Goal: Task Accomplishment & Management: Use online tool/utility

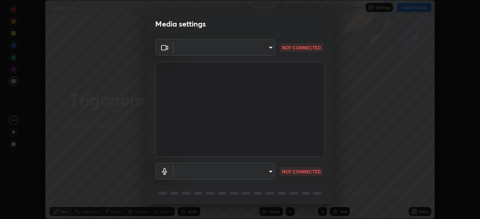
scroll to position [27, 0]
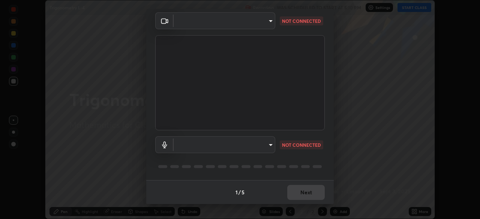
type input "cb8c6b6b4a50c5c6d626de20ccb3fd73f31987ea2ecc1878d3d31a5f1bf4ae53"
type input "default"
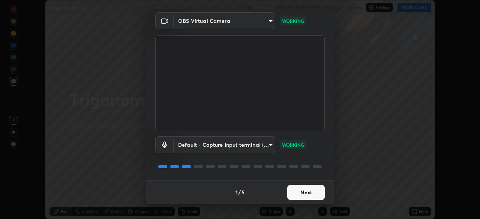
click at [308, 192] on button "Next" at bounding box center [306, 192] width 38 height 15
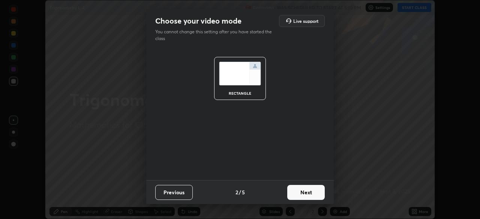
scroll to position [0, 0]
click at [308, 193] on button "Next" at bounding box center [306, 192] width 38 height 15
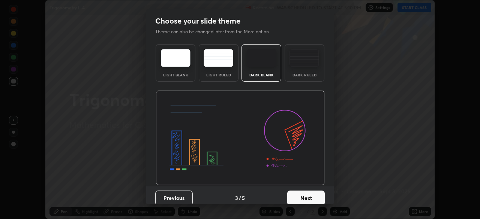
click at [308, 194] on button "Next" at bounding box center [306, 198] width 38 height 15
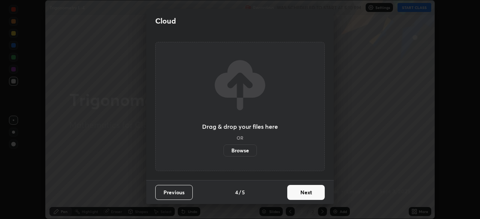
click at [308, 194] on button "Next" at bounding box center [306, 192] width 38 height 15
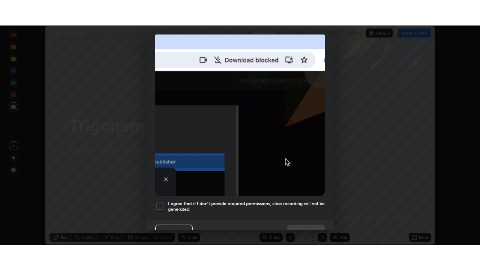
scroll to position [180, 0]
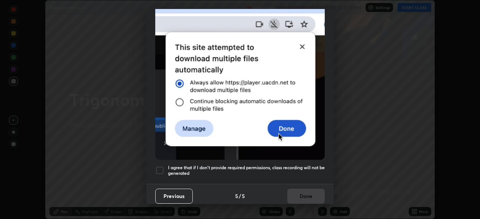
click at [162, 166] on div at bounding box center [159, 170] width 9 height 9
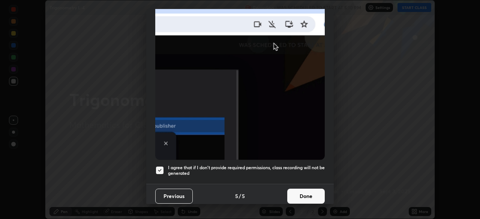
click at [300, 197] on button "Done" at bounding box center [306, 196] width 38 height 15
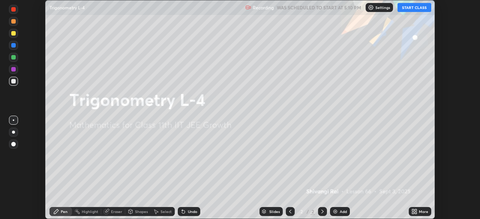
click at [413, 9] on button "START CLASS" at bounding box center [415, 7] width 34 height 9
click at [416, 210] on icon at bounding box center [416, 211] width 2 height 2
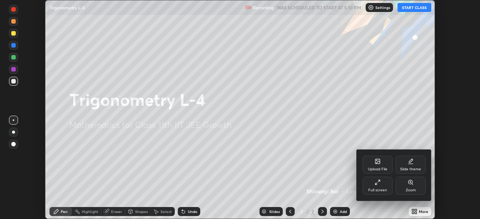
click at [382, 187] on div "Full screen" at bounding box center [378, 186] width 30 height 18
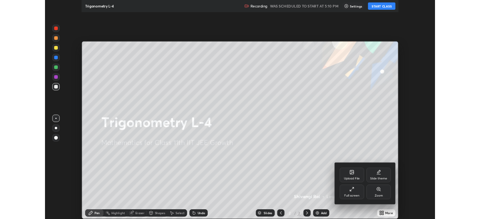
scroll to position [270, 480]
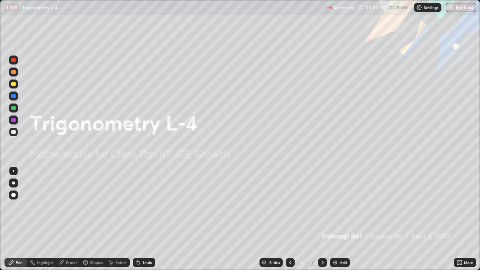
click at [341, 219] on div "Add" at bounding box center [343, 263] width 7 height 4
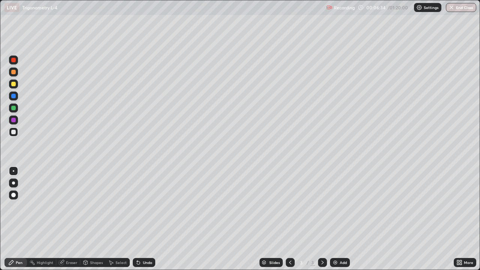
click at [341, 219] on div "Add" at bounding box center [343, 263] width 7 height 4
click at [337, 219] on img at bounding box center [335, 263] width 6 height 6
click at [340, 219] on div "Add" at bounding box center [343, 263] width 7 height 4
click at [335, 219] on img at bounding box center [335, 263] width 6 height 6
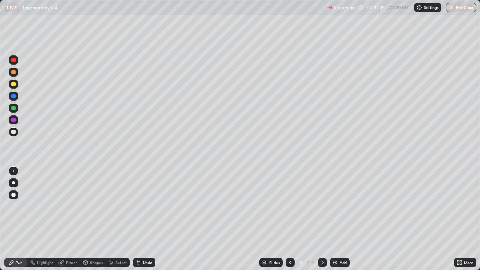
click at [290, 219] on icon at bounding box center [290, 263] width 6 height 6
click at [340, 219] on div "Add" at bounding box center [340, 262] width 20 height 9
click at [343, 219] on div "Add" at bounding box center [343, 263] width 7 height 4
click at [337, 219] on div "Add" at bounding box center [340, 262] width 20 height 9
click at [340, 219] on div "Add" at bounding box center [343, 263] width 7 height 4
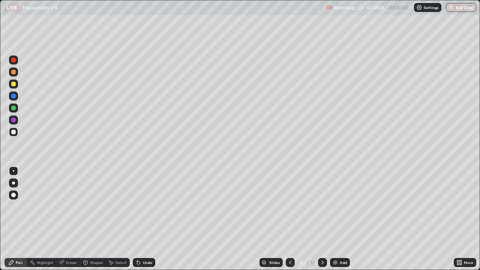
click at [340, 219] on div "Add" at bounding box center [343, 263] width 7 height 4
click at [289, 219] on icon at bounding box center [290, 263] width 6 height 6
click at [322, 219] on icon at bounding box center [323, 263] width 6 height 6
click at [336, 219] on img at bounding box center [335, 263] width 6 height 6
click at [460, 11] on button "End Class" at bounding box center [462, 7] width 30 height 9
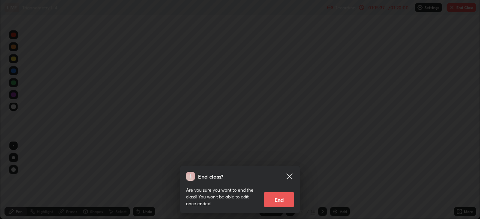
scroll to position [37295, 37034]
